Goal: Find specific page/section: Find specific page/section

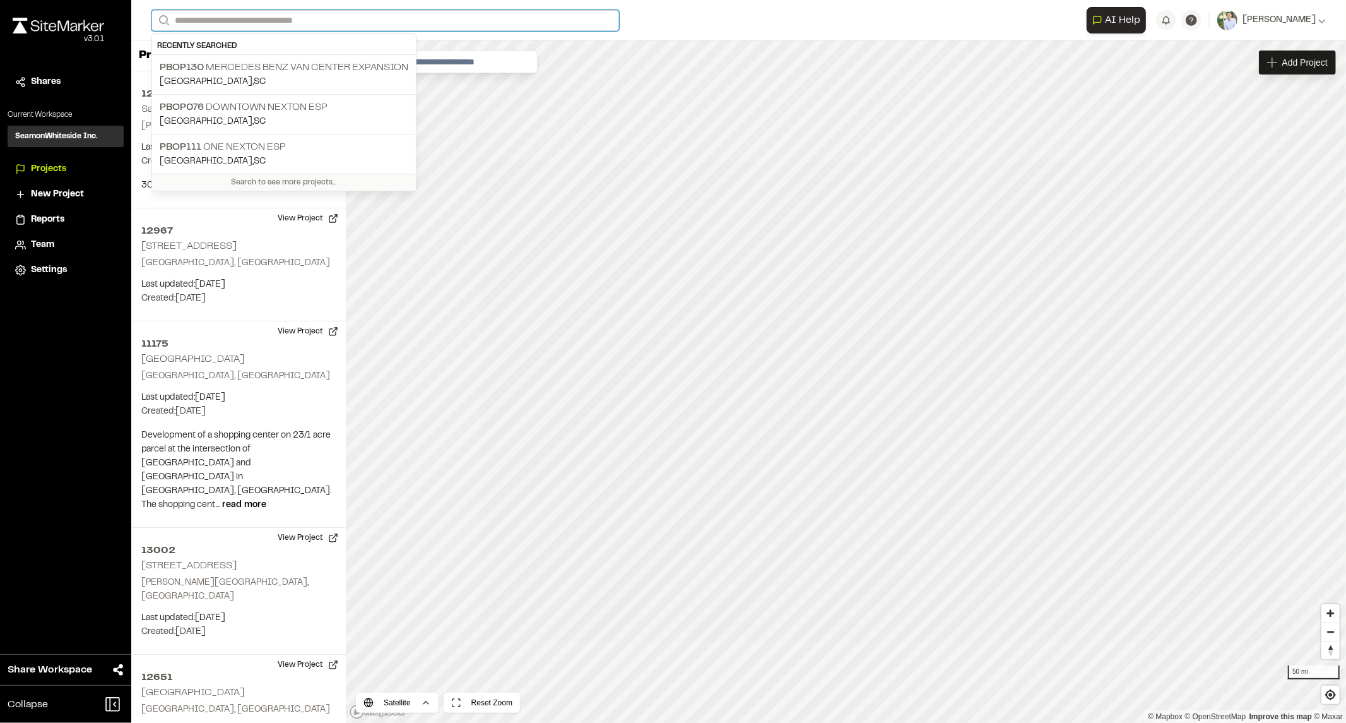
click at [398, 19] on input "Search" at bounding box center [385, 20] width 468 height 21
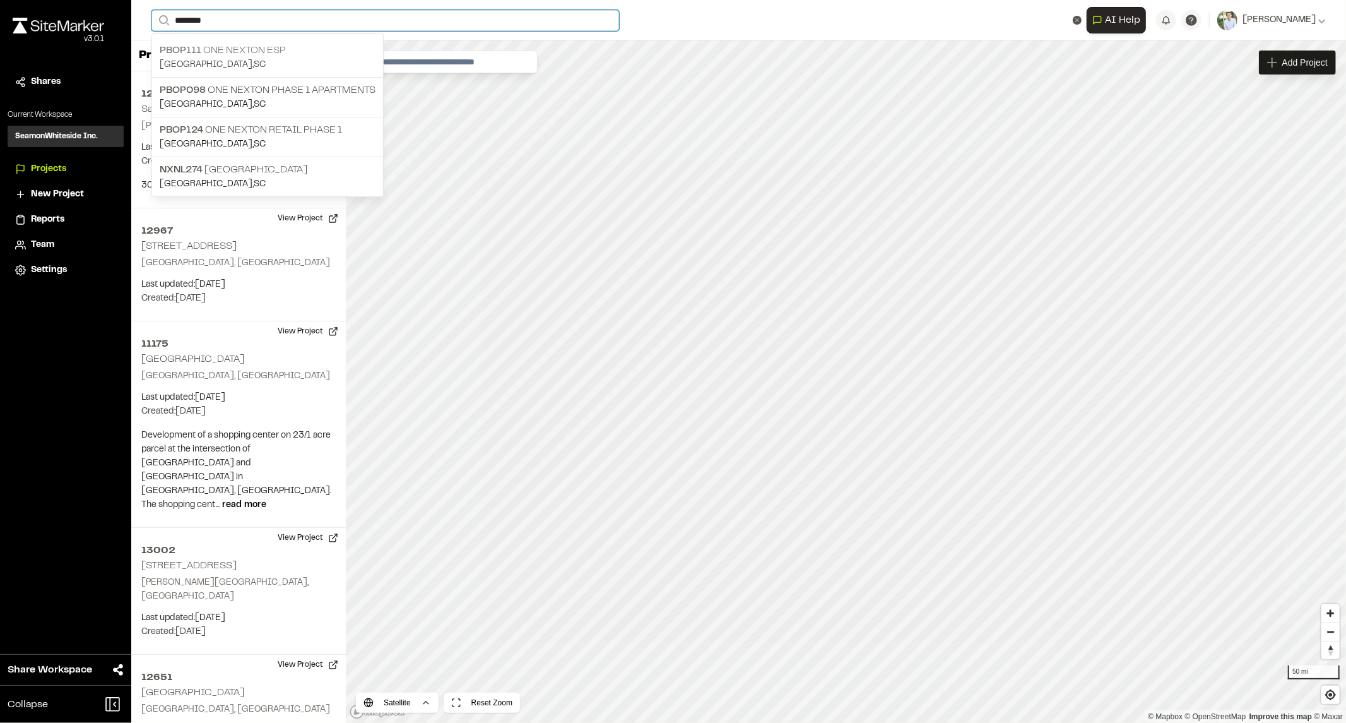
type input "********"
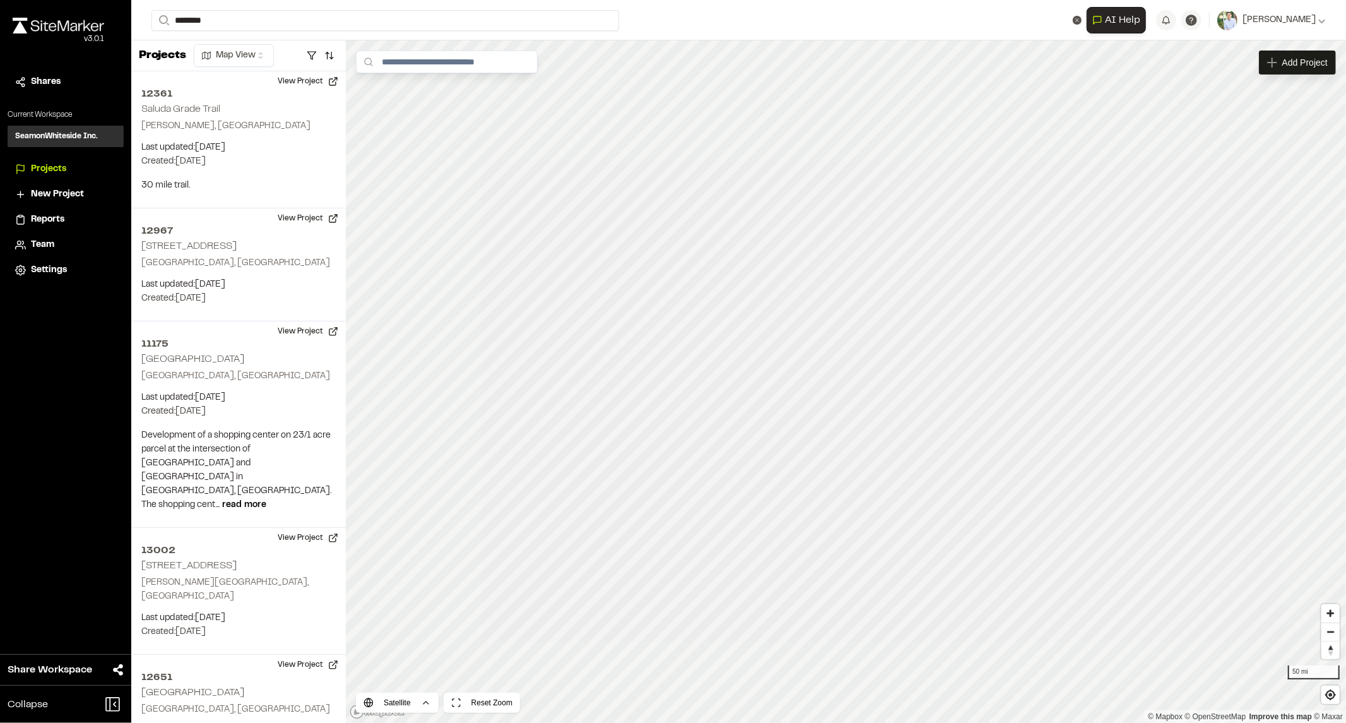
click at [268, 56] on p "PBOP111 One Nexton ESP" at bounding box center [268, 50] width 216 height 15
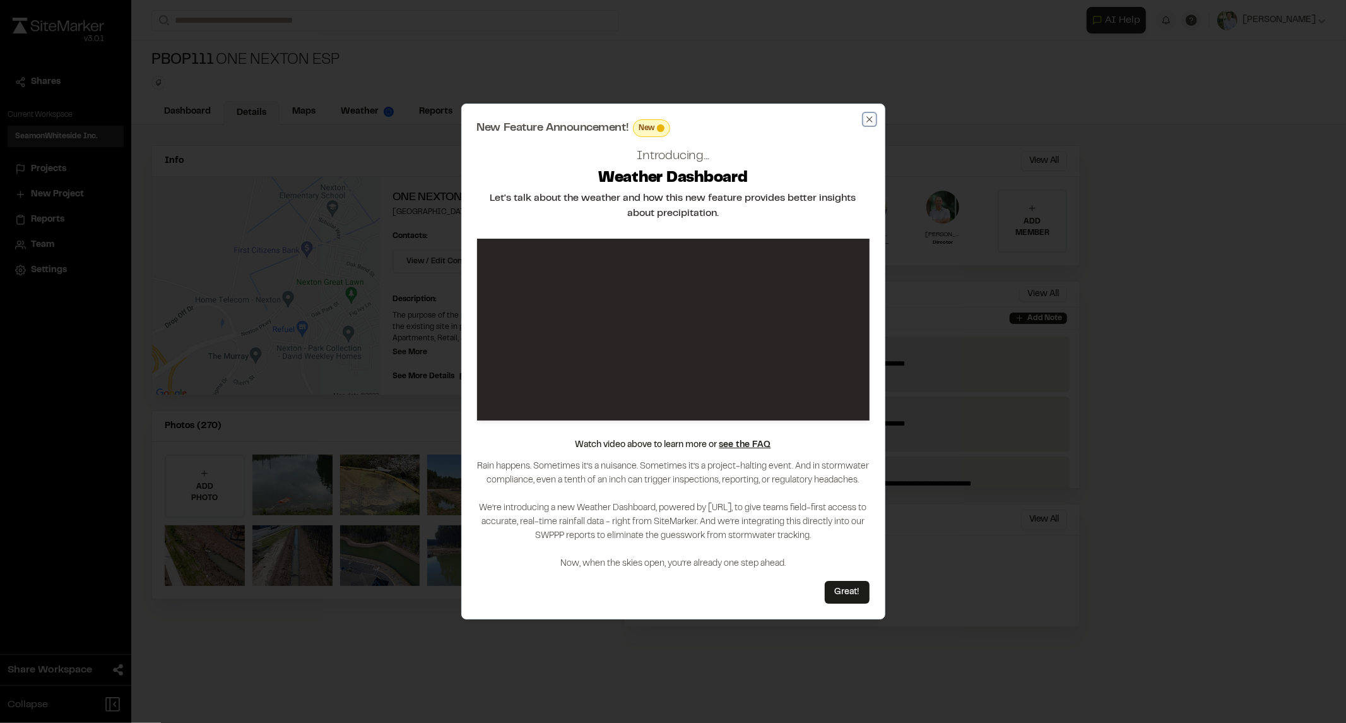
click at [871, 115] on icon "button" at bounding box center [870, 119] width 10 height 10
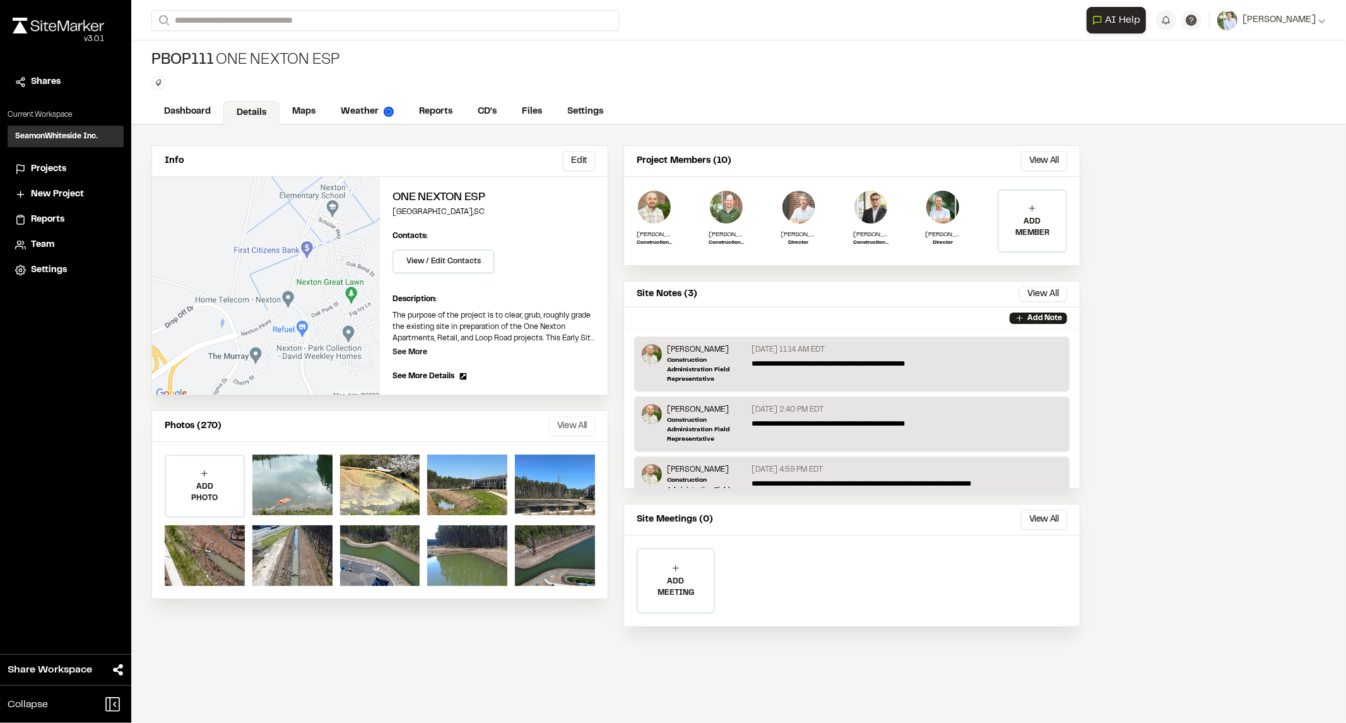
click at [570, 423] on button "View All" at bounding box center [572, 426] width 46 height 20
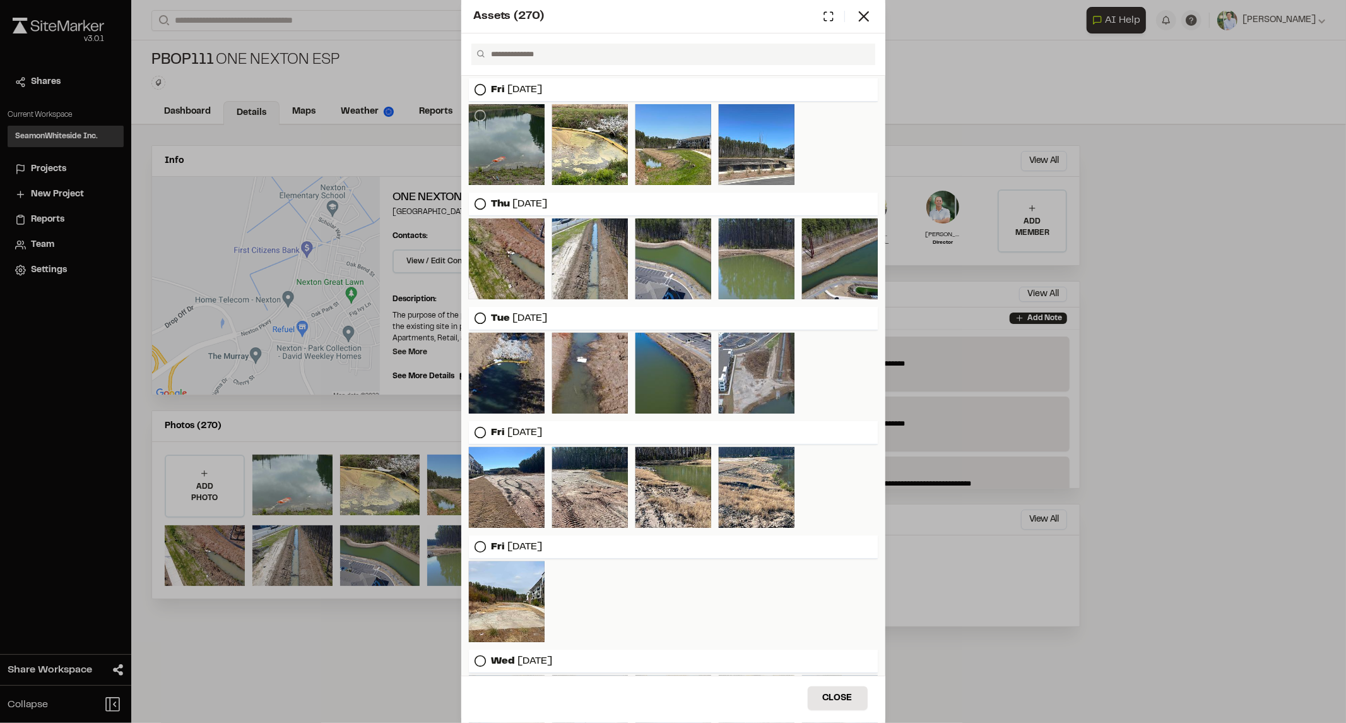
click at [526, 169] on div at bounding box center [507, 144] width 76 height 81
